Goal: Information Seeking & Learning: Learn about a topic

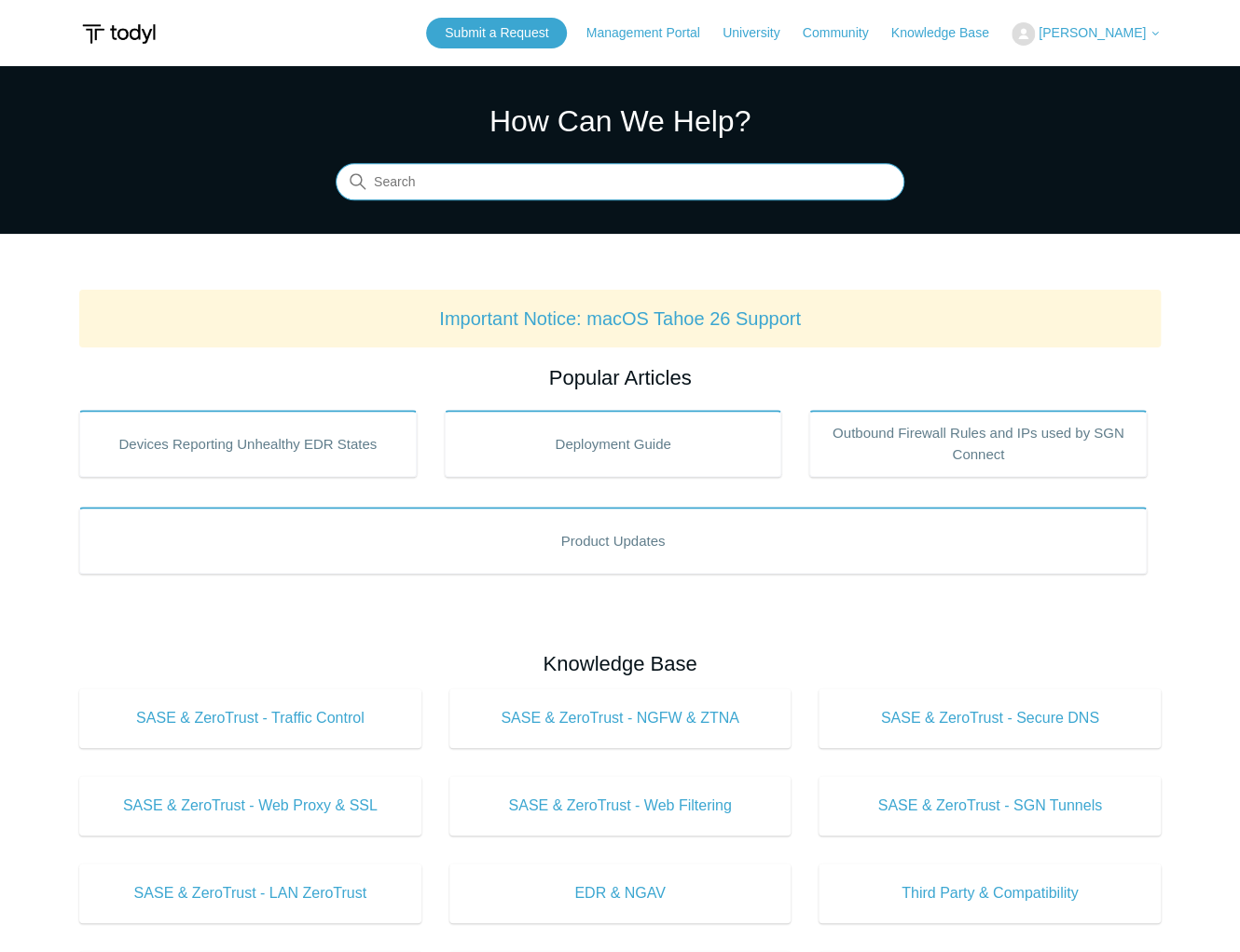
click at [518, 196] on input "Search" at bounding box center [620, 182] width 568 height 38
paste input "Public Cloud"
type input "Public Cloud"
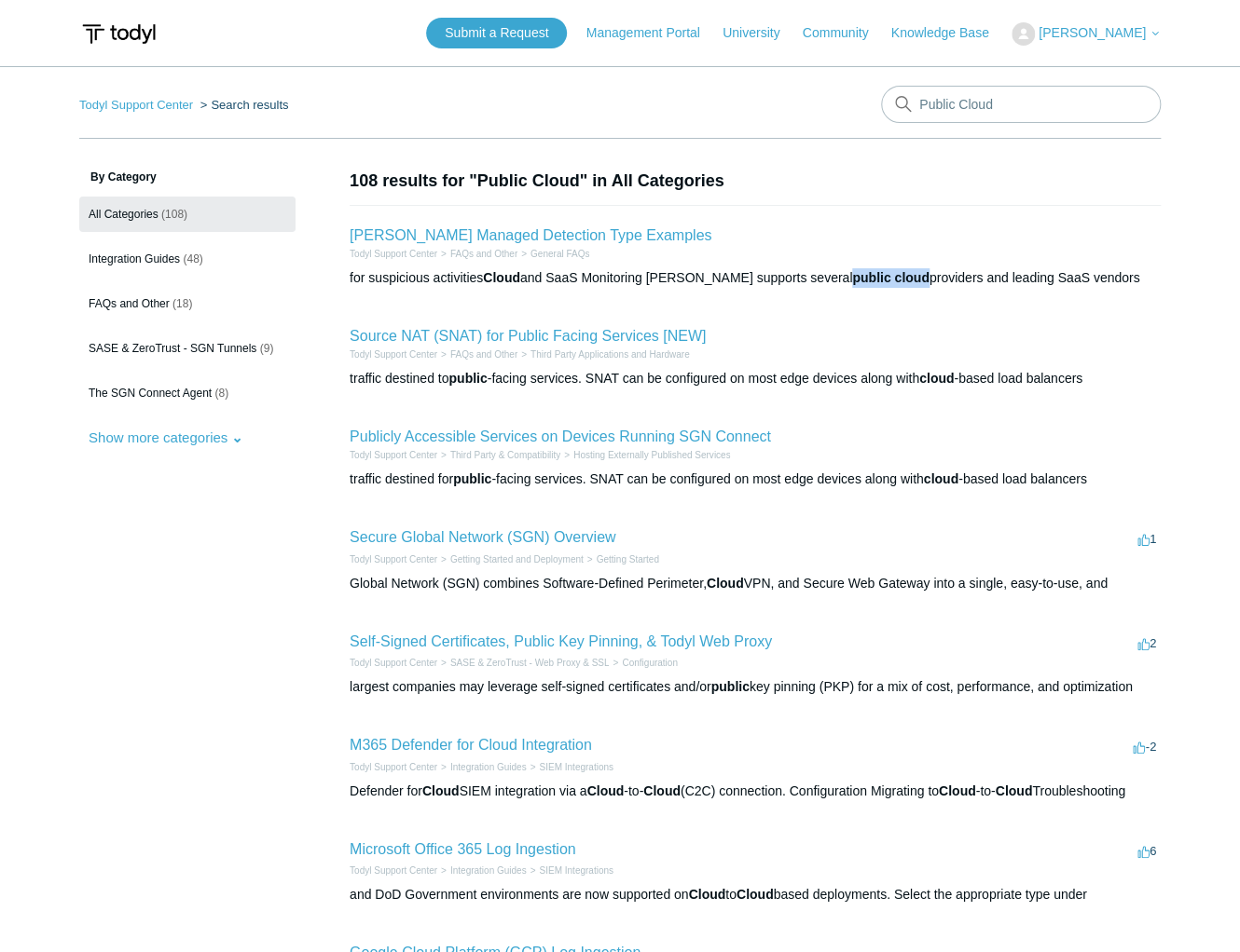
drag, startPoint x: 784, startPoint y: 277, endPoint x: 860, endPoint y: 272, distance: 76.2
click at [860, 272] on div "for suspicious activities Cloud and SaaS Monitoring Todyl supports several publ…" at bounding box center [755, 278] width 811 height 19
copy em "public cloud"
click at [512, 232] on link "Todyl Cloud Managed Detection Type Examples" at bounding box center [530, 235] width 362 height 15
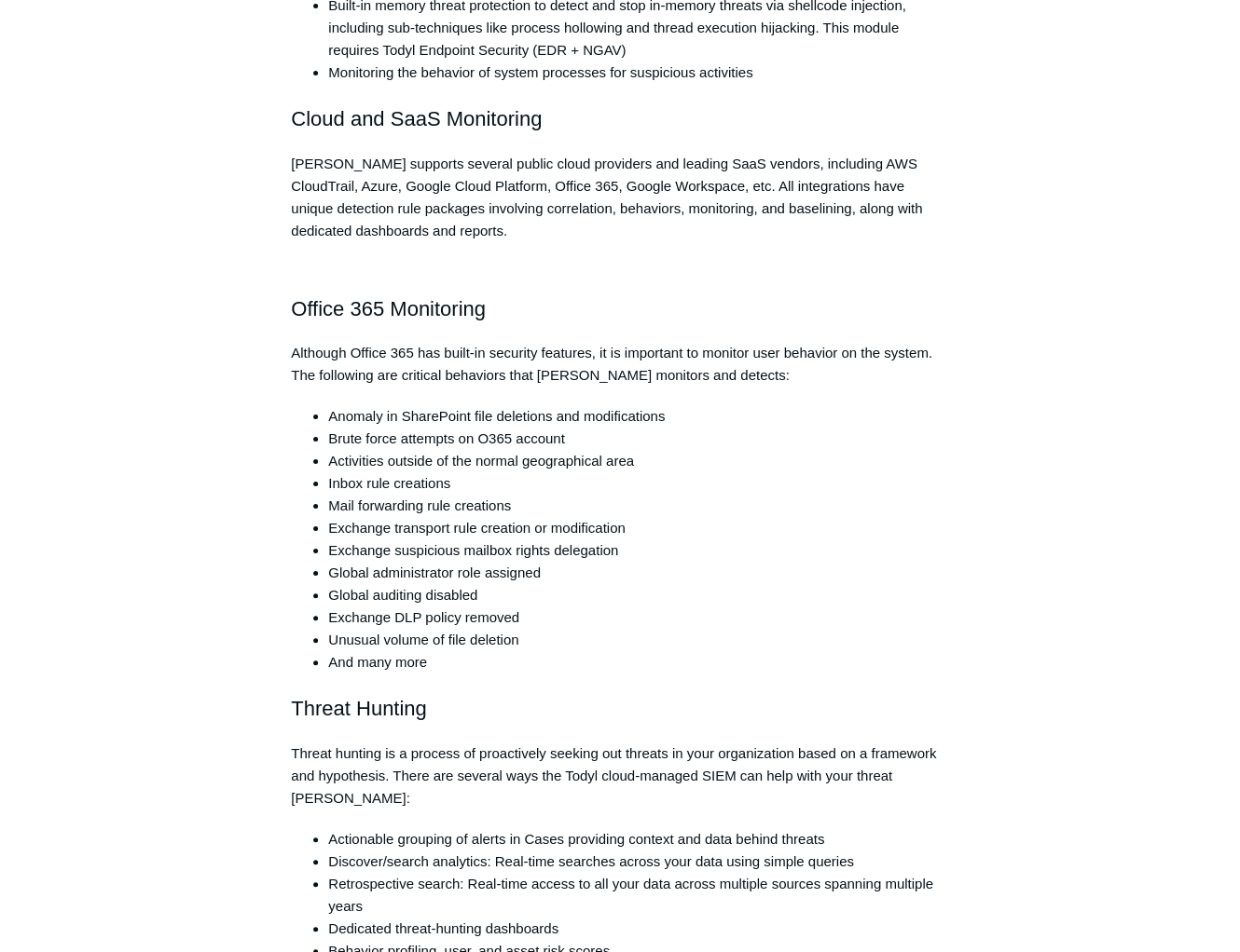
scroll to position [2683, 0]
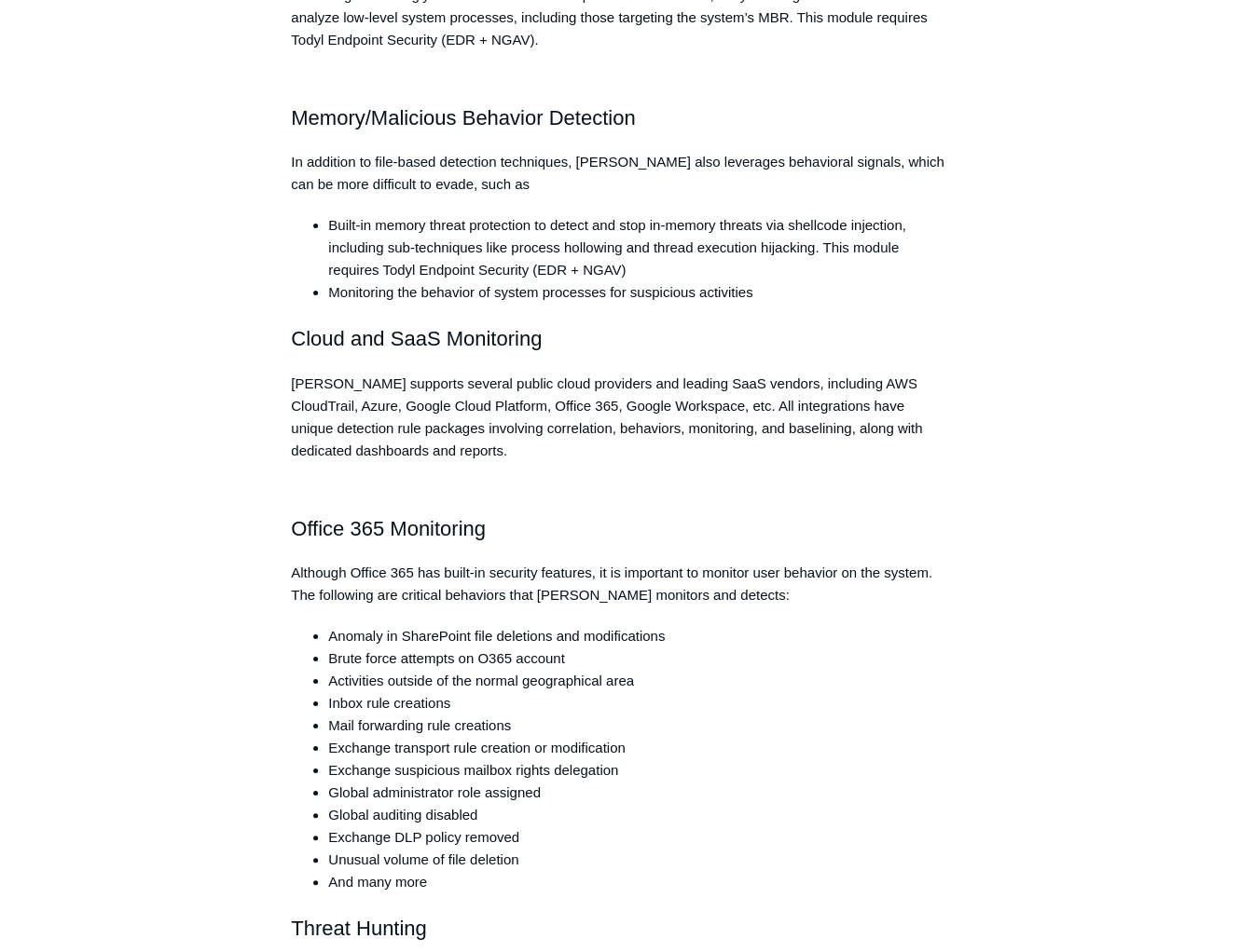
drag, startPoint x: 503, startPoint y: 315, endPoint x: 430, endPoint y: 300, distance: 74.5
click at [434, 372] on p "[PERSON_NAME] supports several public cloud providers and leading SaaS vendors,…" at bounding box center [620, 417] width 658 height 90
drag, startPoint x: 434, startPoint y: 322, endPoint x: 501, endPoint y: 314, distance: 67.5
click at [501, 372] on p "[PERSON_NAME] supports several public cloud providers and leading SaaS vendors,…" at bounding box center [620, 417] width 658 height 90
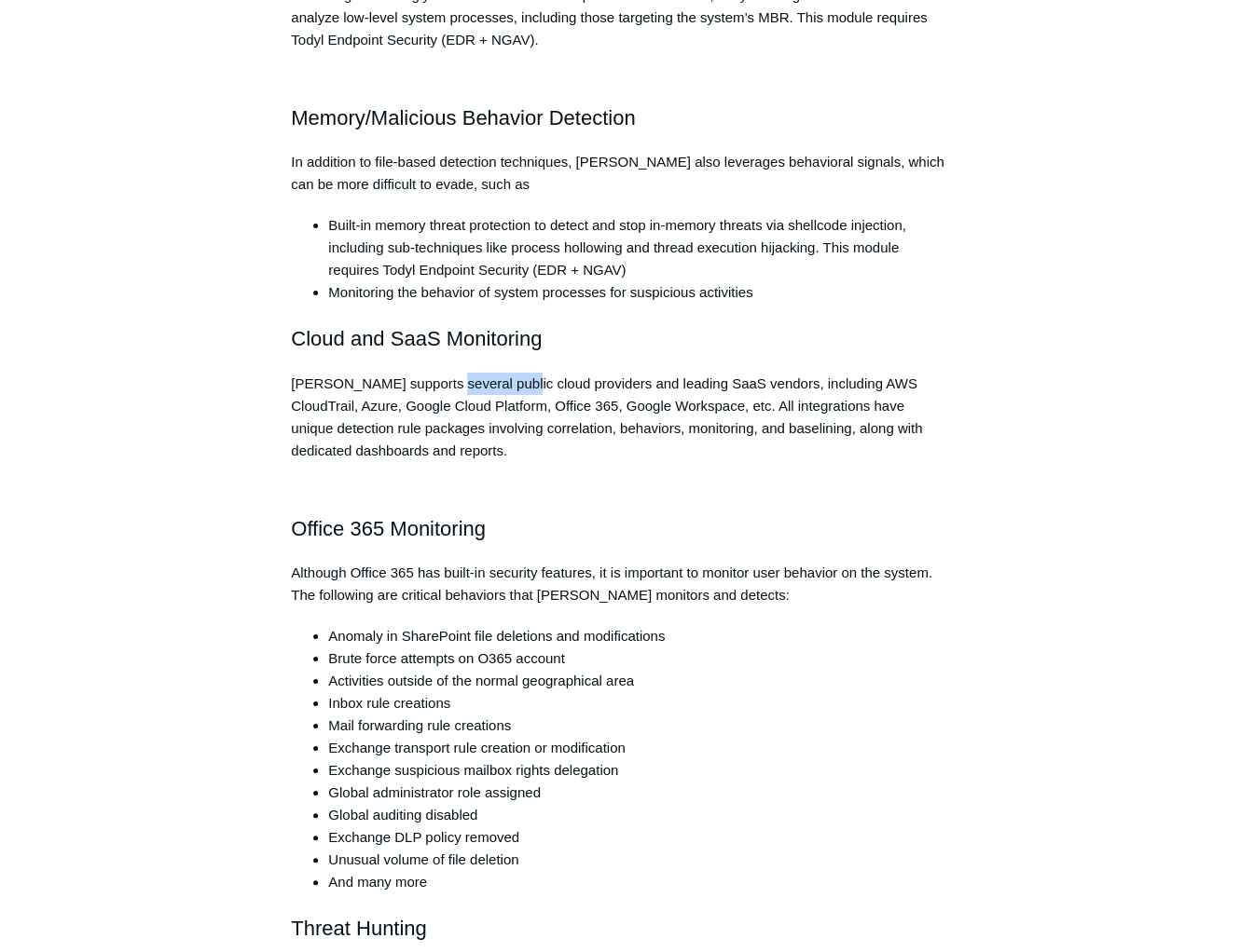
copy p "public cloud"
